Goal: Task Accomplishment & Management: Manage account settings

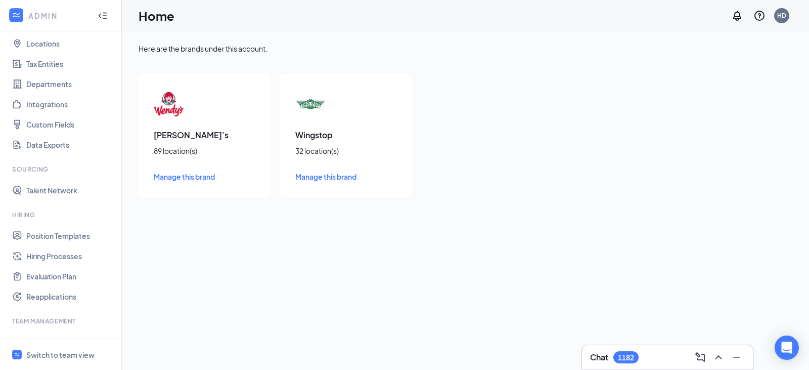
scroll to position [112, 0]
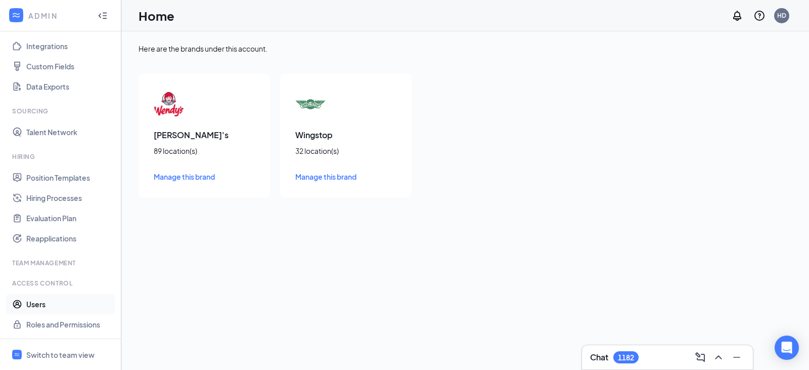
click at [35, 303] on link "Users" at bounding box center [69, 304] width 86 height 20
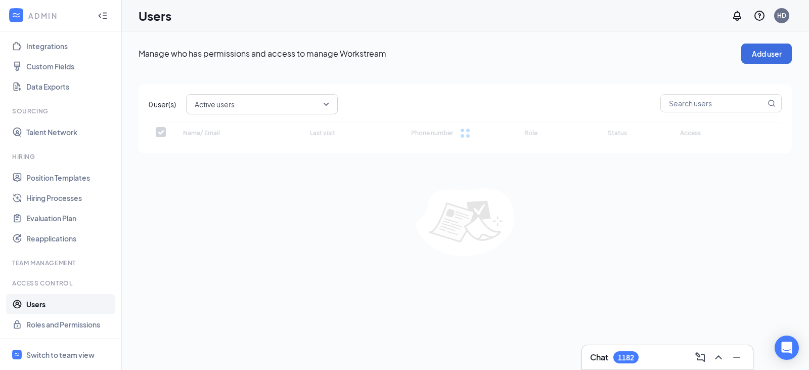
checkbox input "false"
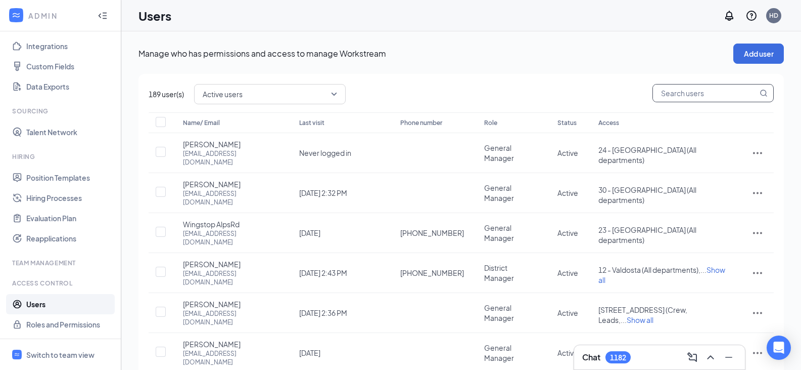
click at [677, 95] on input "text" at bounding box center [705, 92] width 105 height 17
type input "ws"
checkbox input "true"
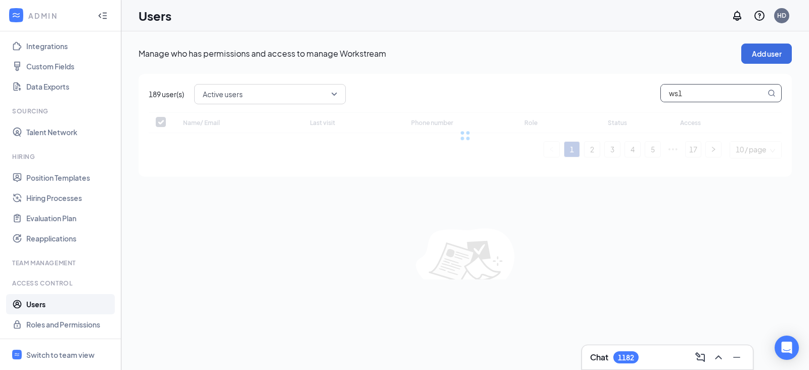
type input "ws17"
checkbox input "false"
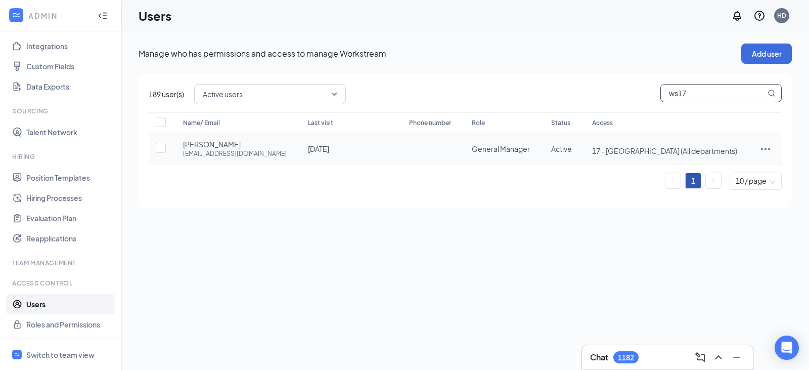
type input "ws17"
click at [764, 148] on icon "ActionsIcon" at bounding box center [765, 149] width 12 height 12
click at [725, 171] on span "Edit user" at bounding box center [714, 169] width 29 height 9
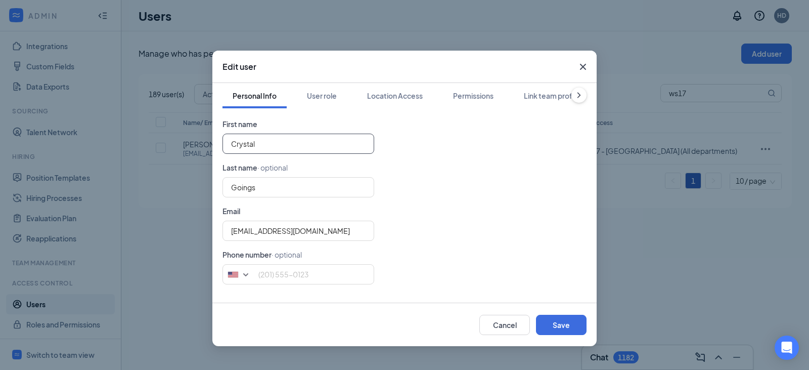
drag, startPoint x: 278, startPoint y: 140, endPoint x: 183, endPoint y: 144, distance: 95.1
click at [183, 144] on div "Edit user Personal Info User role Location Access Permissions Link team profile…" at bounding box center [404, 185] width 809 height 370
type input "Wingstop"
click at [258, 189] on input "Goings" at bounding box center [298, 187] width 152 height 20
type input "G"
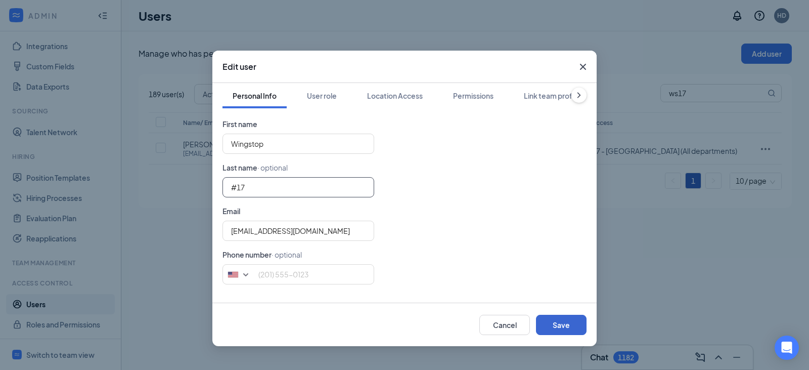
type input "#17"
click at [559, 322] on button "Save" at bounding box center [561, 325] width 51 height 20
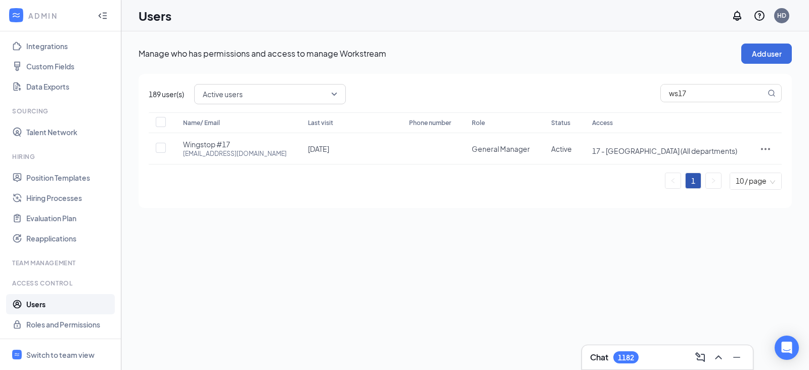
click at [730, 252] on div "Manage who has permissions and access to manage Workstream Add user 189 user(s)…" at bounding box center [465, 200] width 688 height 338
